Goal: Information Seeking & Learning: Compare options

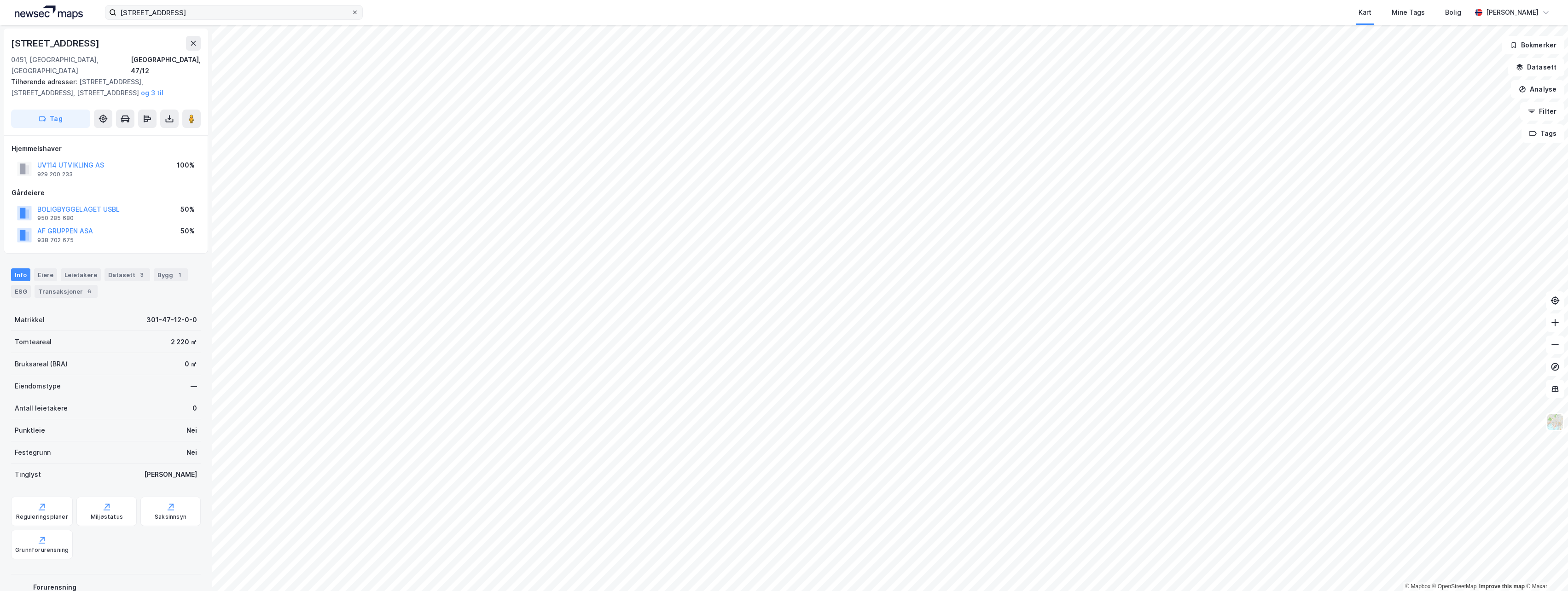
click at [357, 13] on icon at bounding box center [355, 12] width 6 height 6
click at [352, 13] on input "[STREET_ADDRESS]" at bounding box center [234, 12] width 235 height 14
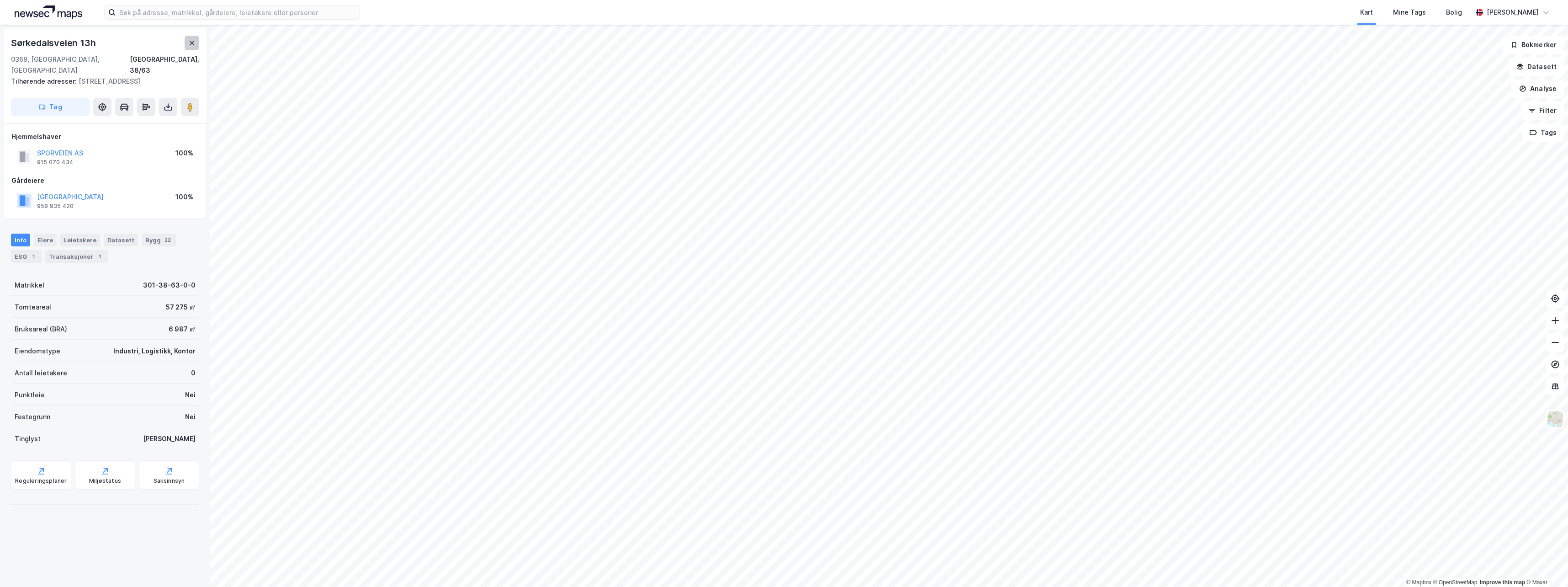
click at [193, 44] on icon at bounding box center [192, 43] width 5 height 5
